Goal: Information Seeking & Learning: Learn about a topic

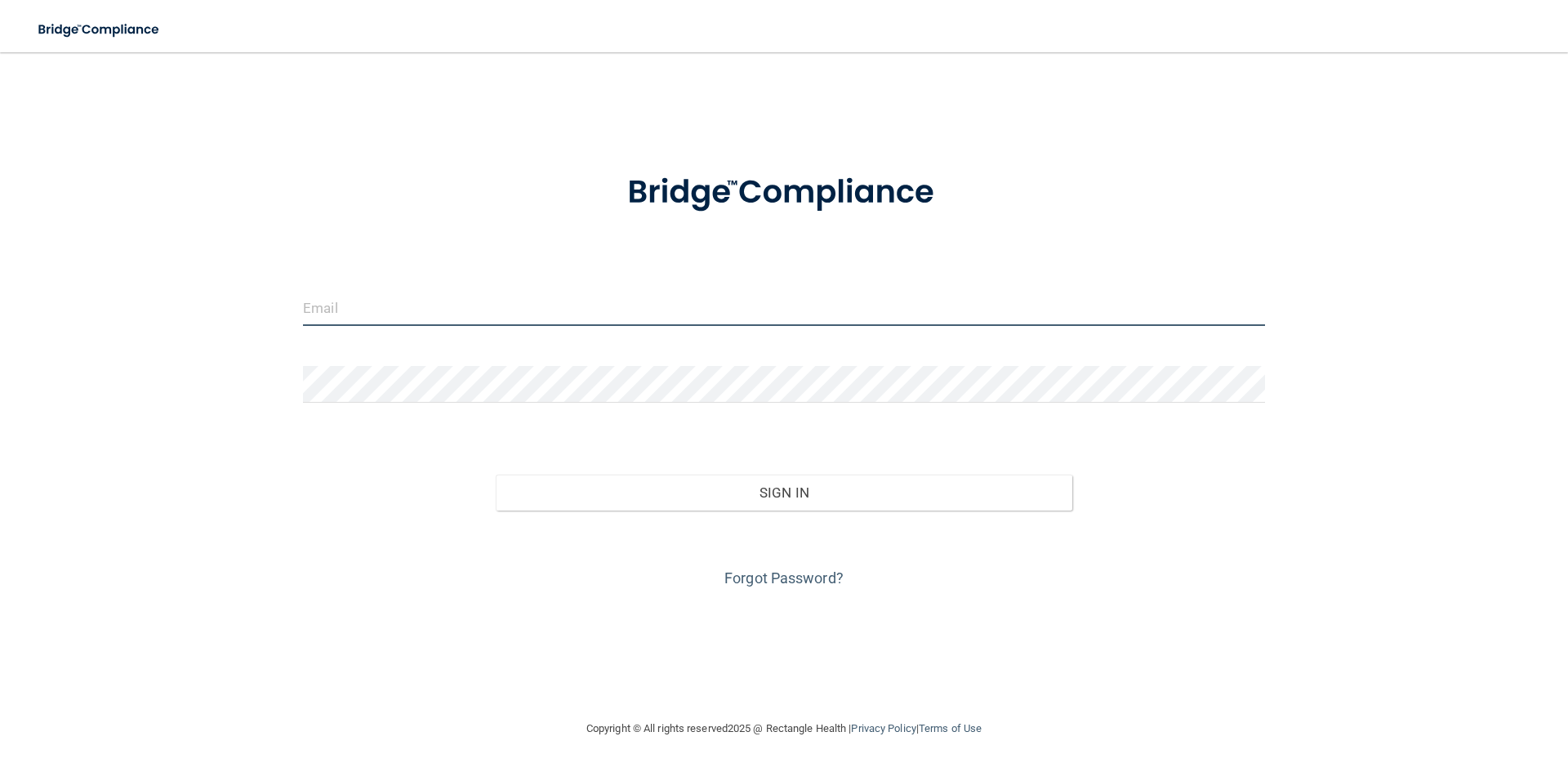
click at [422, 310] on input "email" at bounding box center [783, 307] width 962 height 37
type input "[PERSON_NAME][EMAIL_ADDRESS][DOMAIN_NAME]"
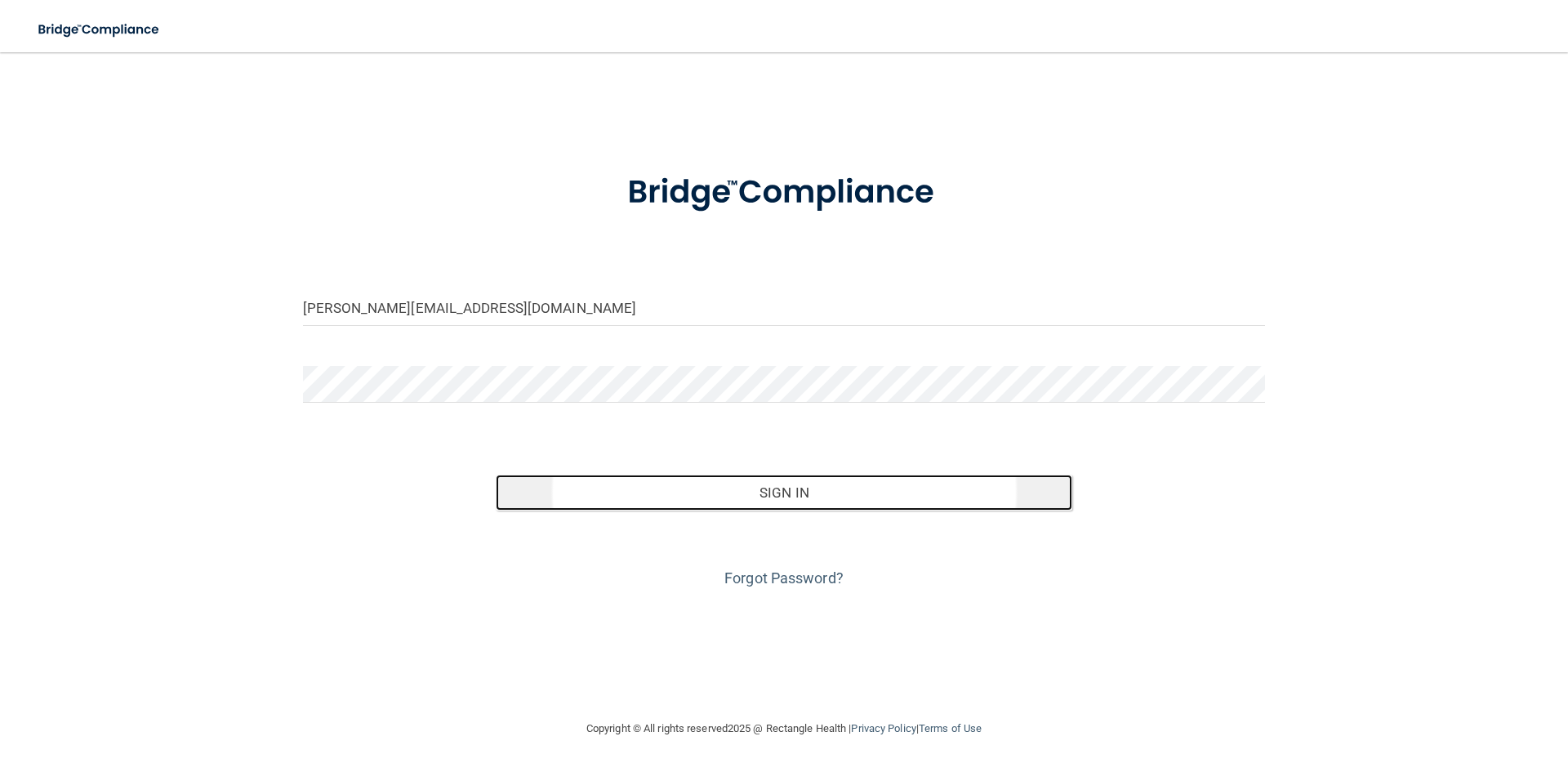
click at [776, 489] on button "Sign In" at bounding box center [784, 492] width 577 height 36
click at [741, 498] on button "Sign In" at bounding box center [784, 492] width 577 height 36
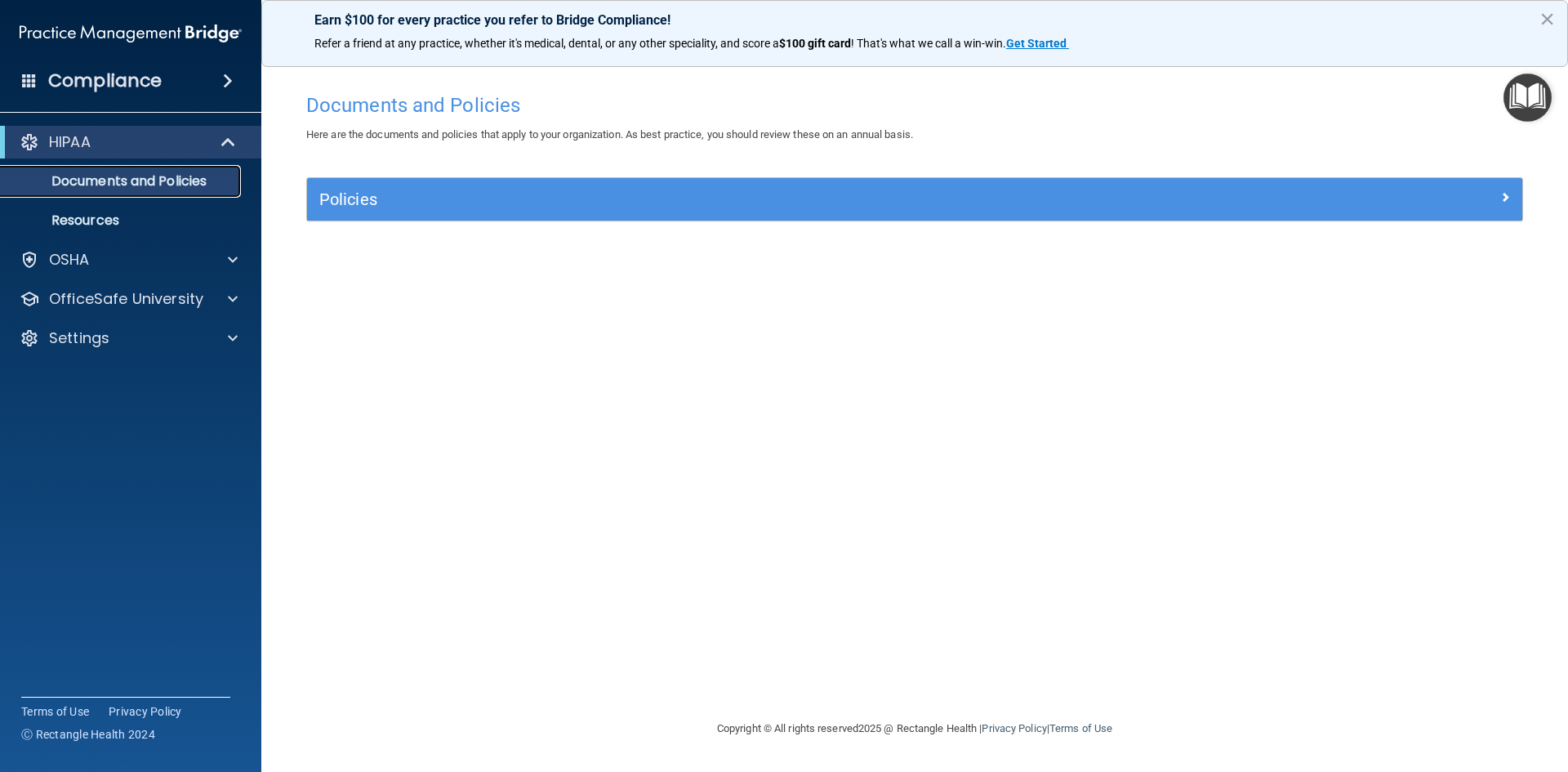
click at [105, 182] on p "Documents and Policies" at bounding box center [122, 181] width 223 height 16
click at [95, 222] on p "Resources" at bounding box center [122, 221] width 223 height 16
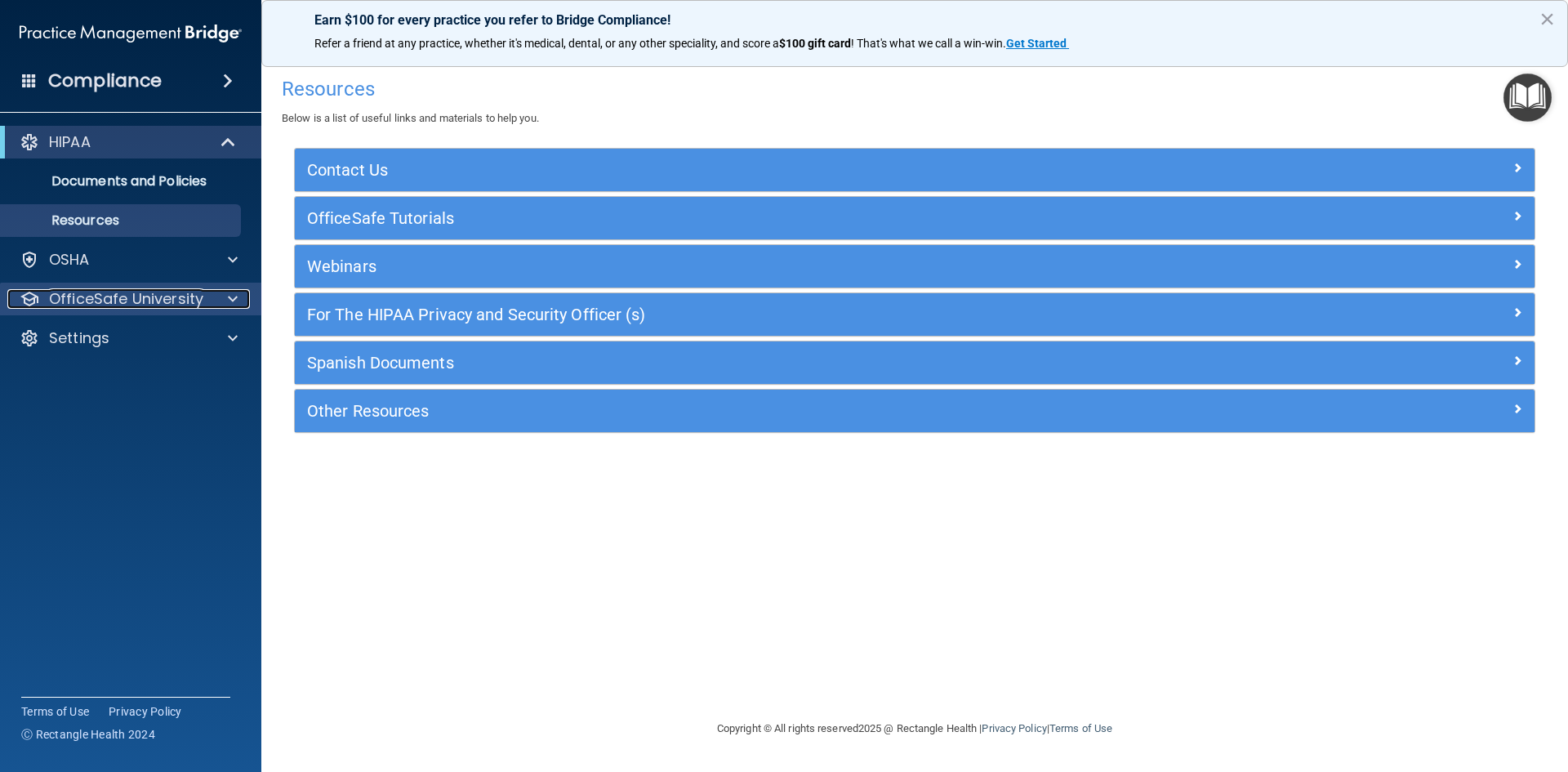
click at [98, 294] on p "OfficeSafe University" at bounding box center [126, 299] width 155 height 20
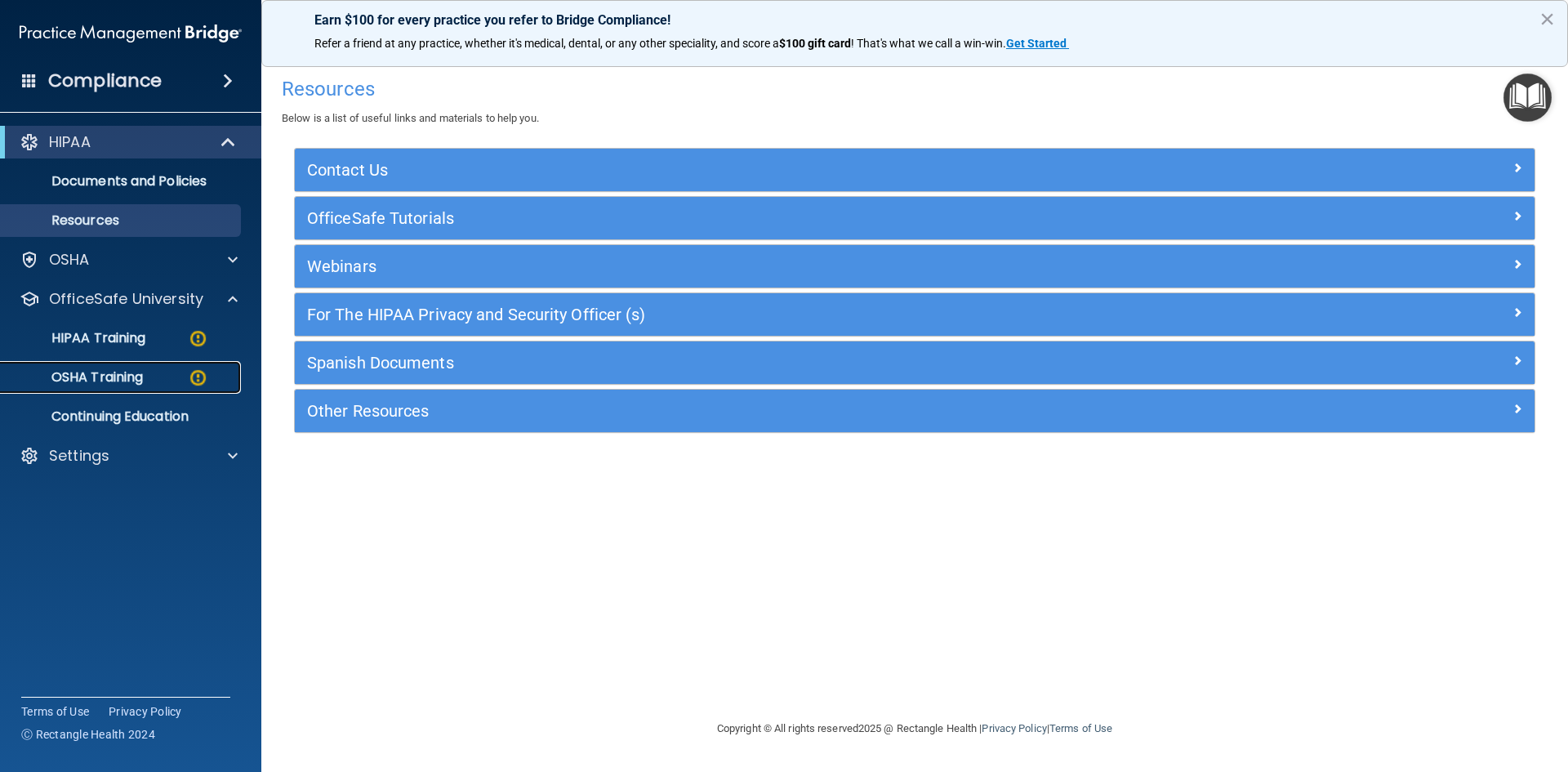
click at [117, 370] on p "OSHA Training" at bounding box center [77, 378] width 132 height 16
